Goal: Task Accomplishment & Management: Complete application form

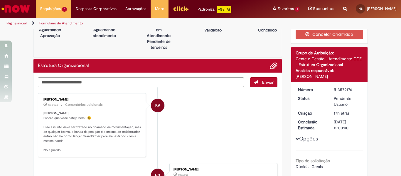
scroll to position [16, 0]
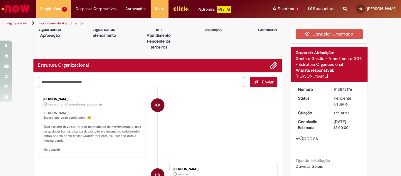
click at [151, 82] on textarea "Digite sua mensagem aqui..." at bounding box center [141, 82] width 206 height 10
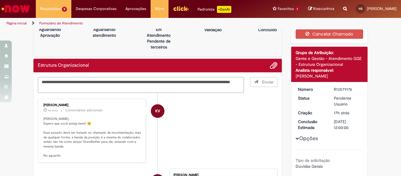
type textarea "**********"
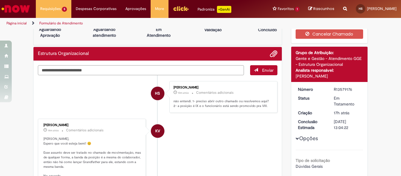
scroll to position [0, 0]
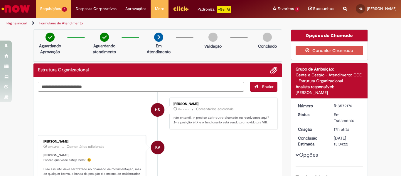
click at [187, 86] on textarea "Digite sua mensagem aqui..." at bounding box center [141, 87] width 206 height 10
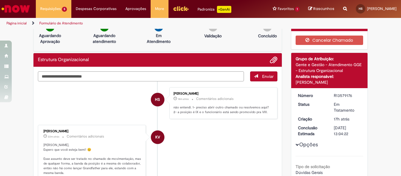
scroll to position [9, 0]
